Goal: Navigation & Orientation: Go to known website

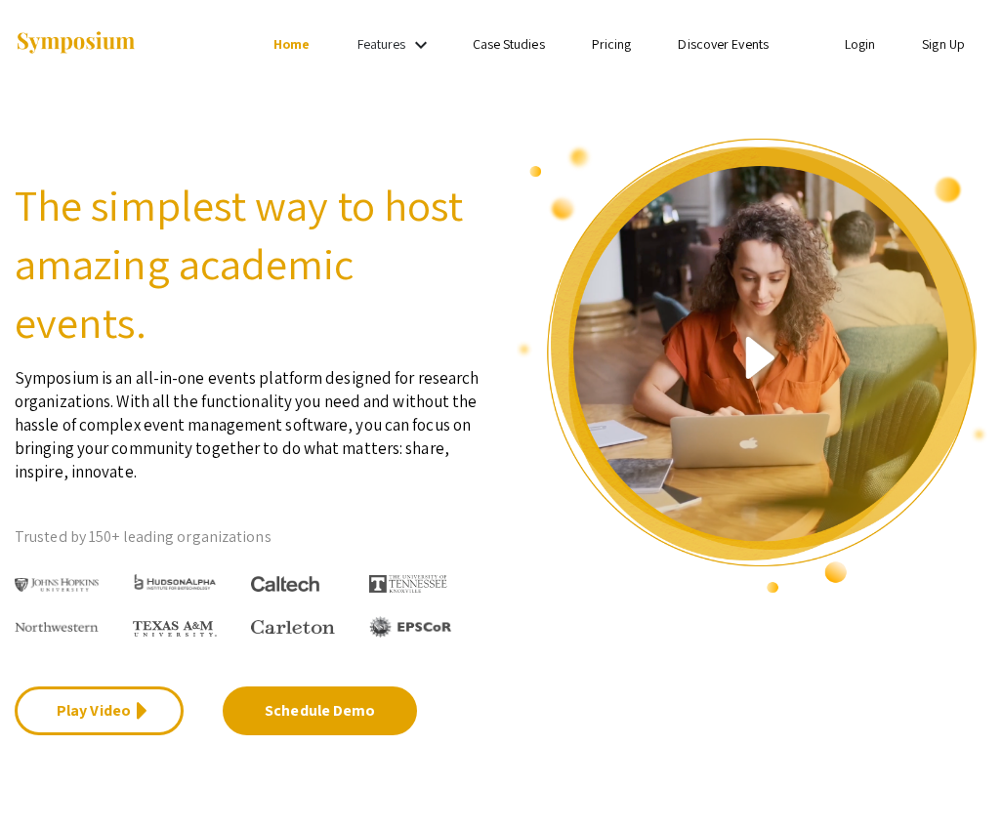
click at [858, 44] on link "Login" at bounding box center [860, 44] width 31 height 18
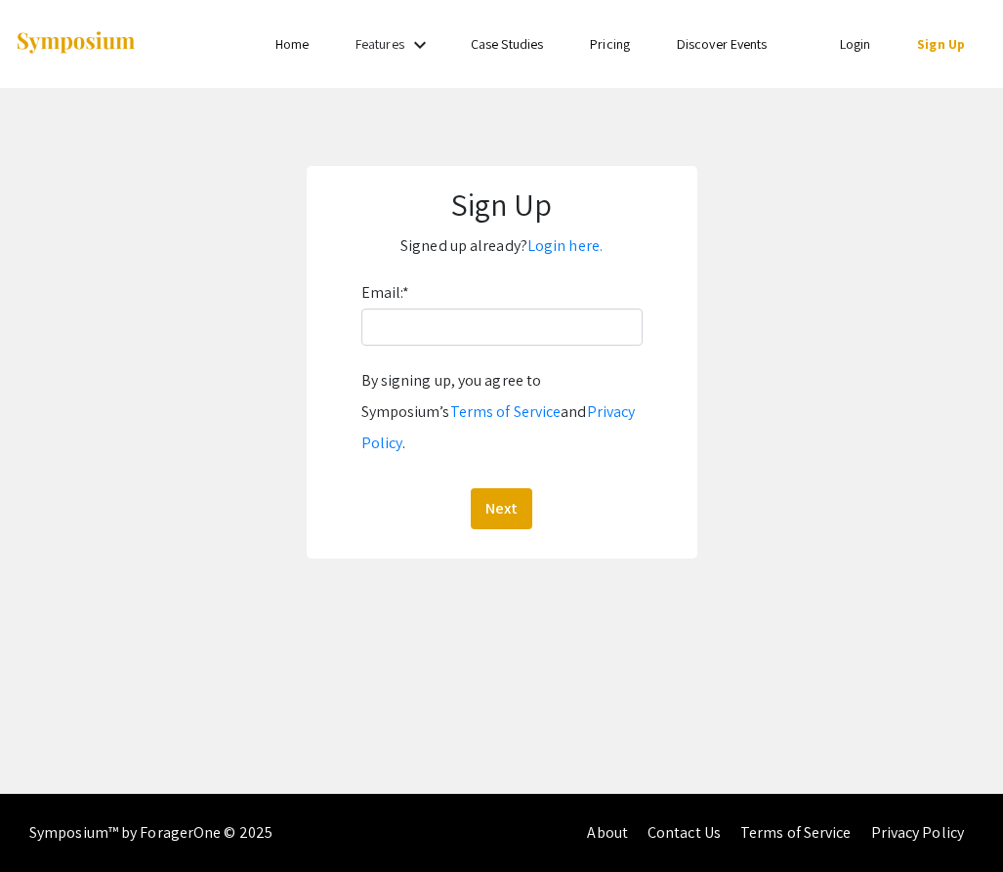
click at [870, 44] on link "Login" at bounding box center [855, 44] width 31 height 18
